Goal: Navigation & Orientation: Find specific page/section

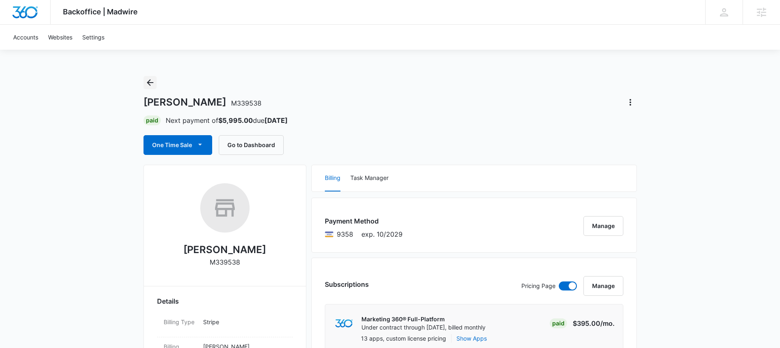
click at [146, 81] on icon "Back" at bounding box center [150, 83] width 10 height 10
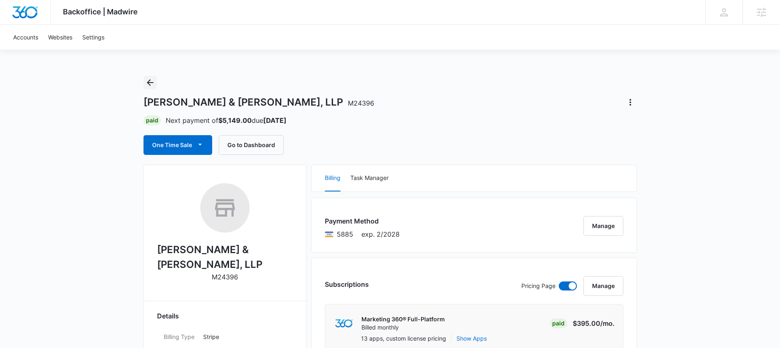
click at [144, 81] on button "Back" at bounding box center [149, 82] width 13 height 13
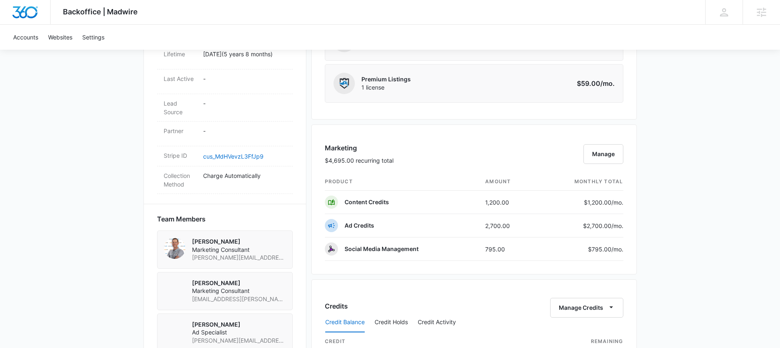
scroll to position [233, 0]
